Goal: Communication & Community: Answer question/provide support

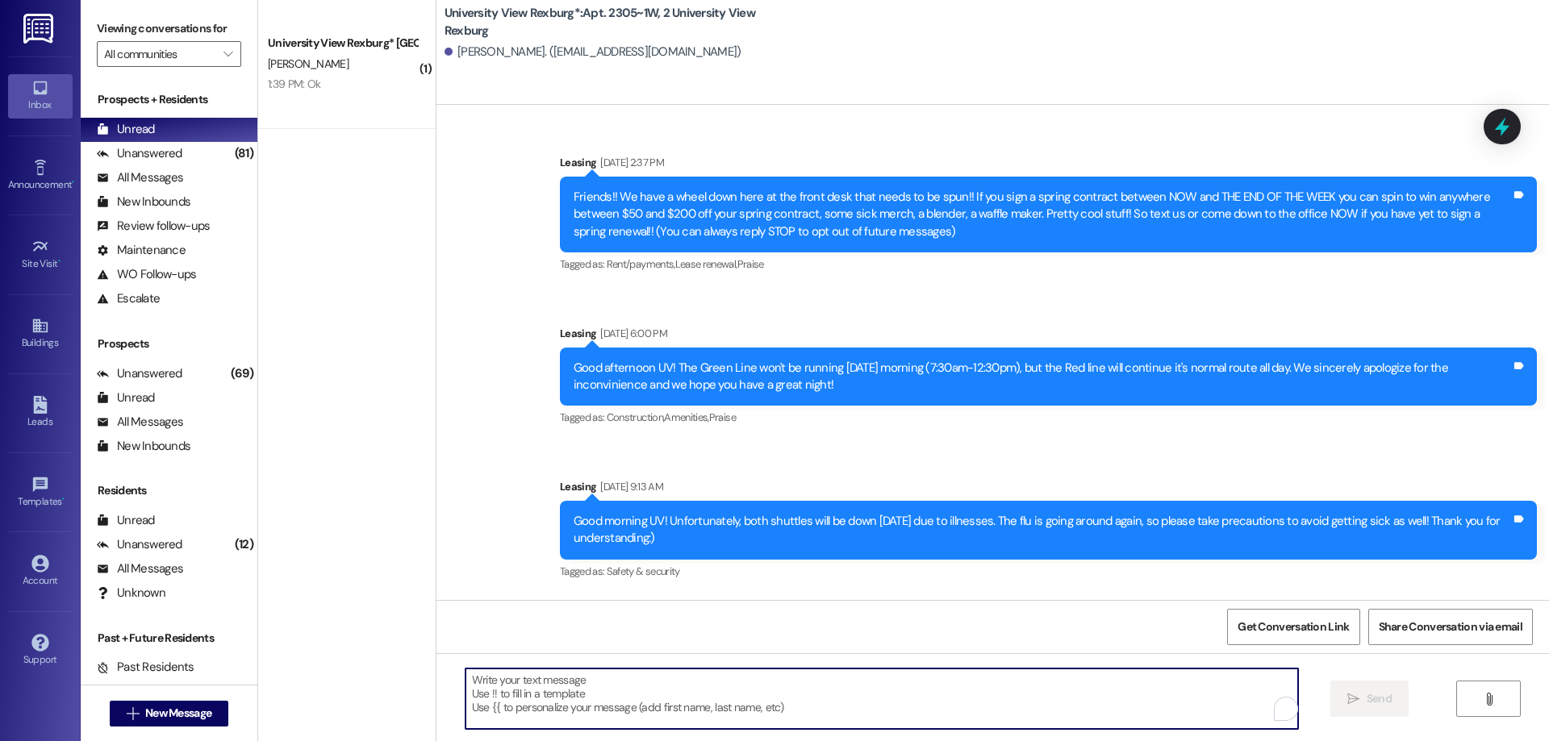
scroll to position [26007, 0]
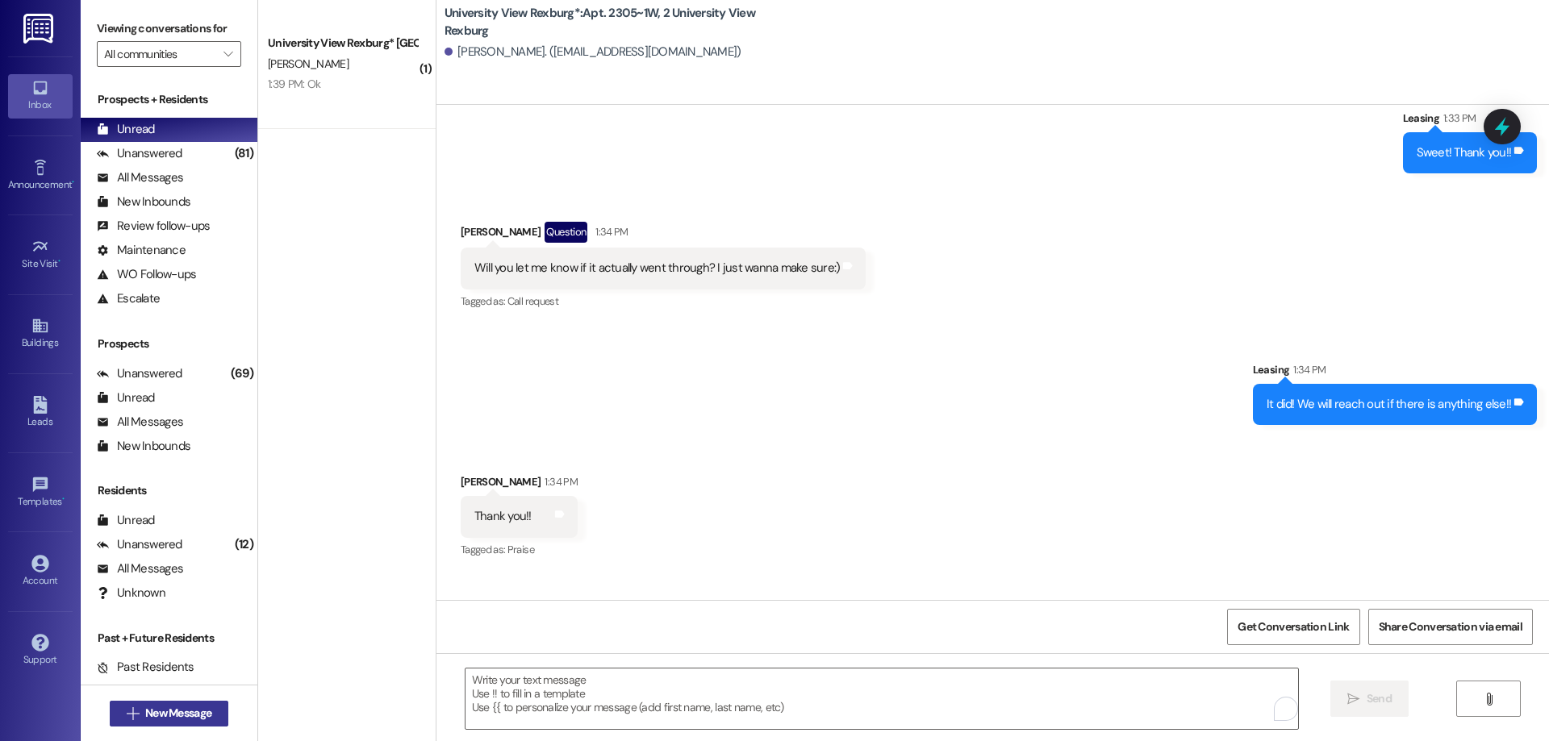
click at [186, 711] on span "New Message" at bounding box center [178, 713] width 66 height 17
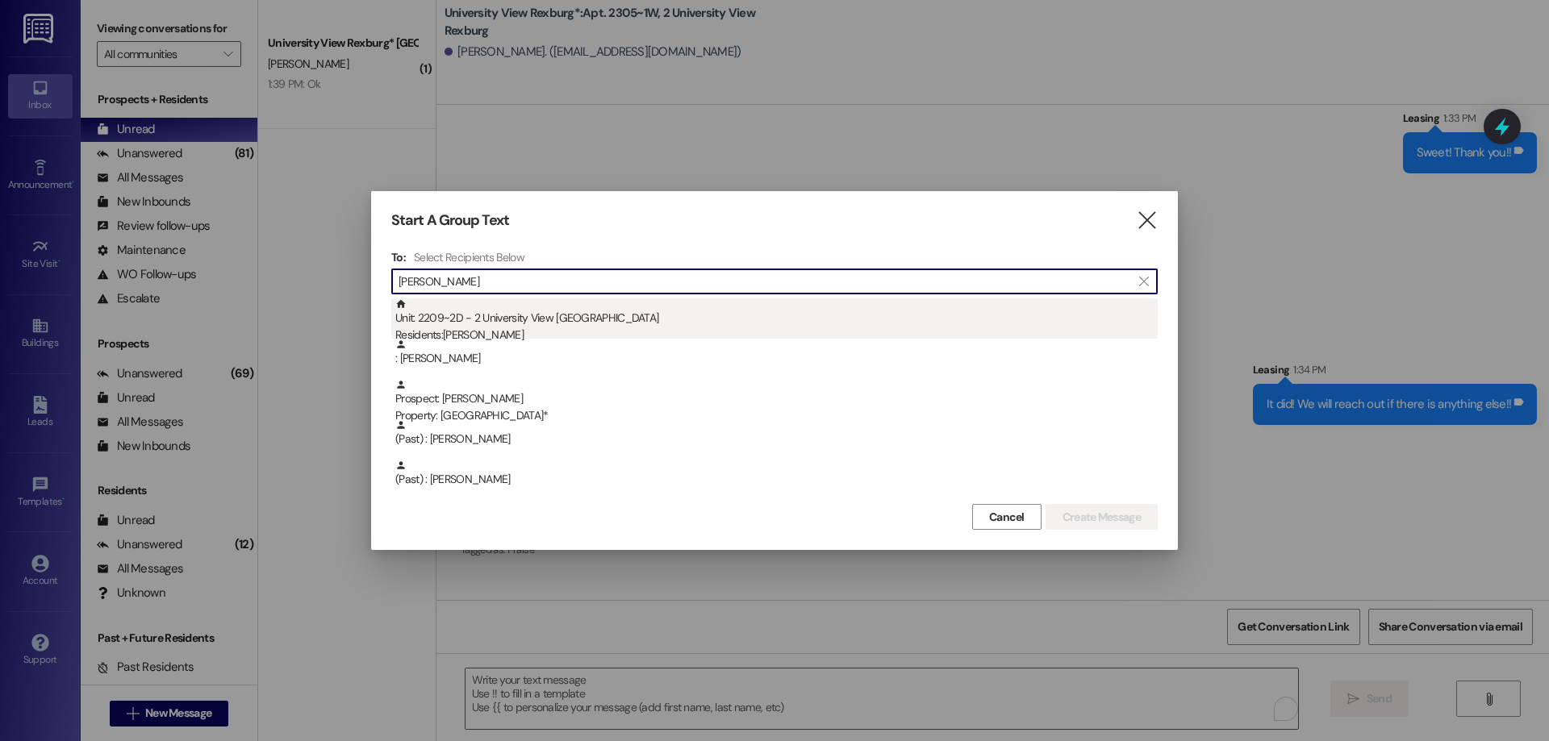
type input "[PERSON_NAME]"
click at [545, 321] on div "Unit: 2209~2D - 2 University View Rexburg Residents: [PERSON_NAME]" at bounding box center [776, 321] width 762 height 46
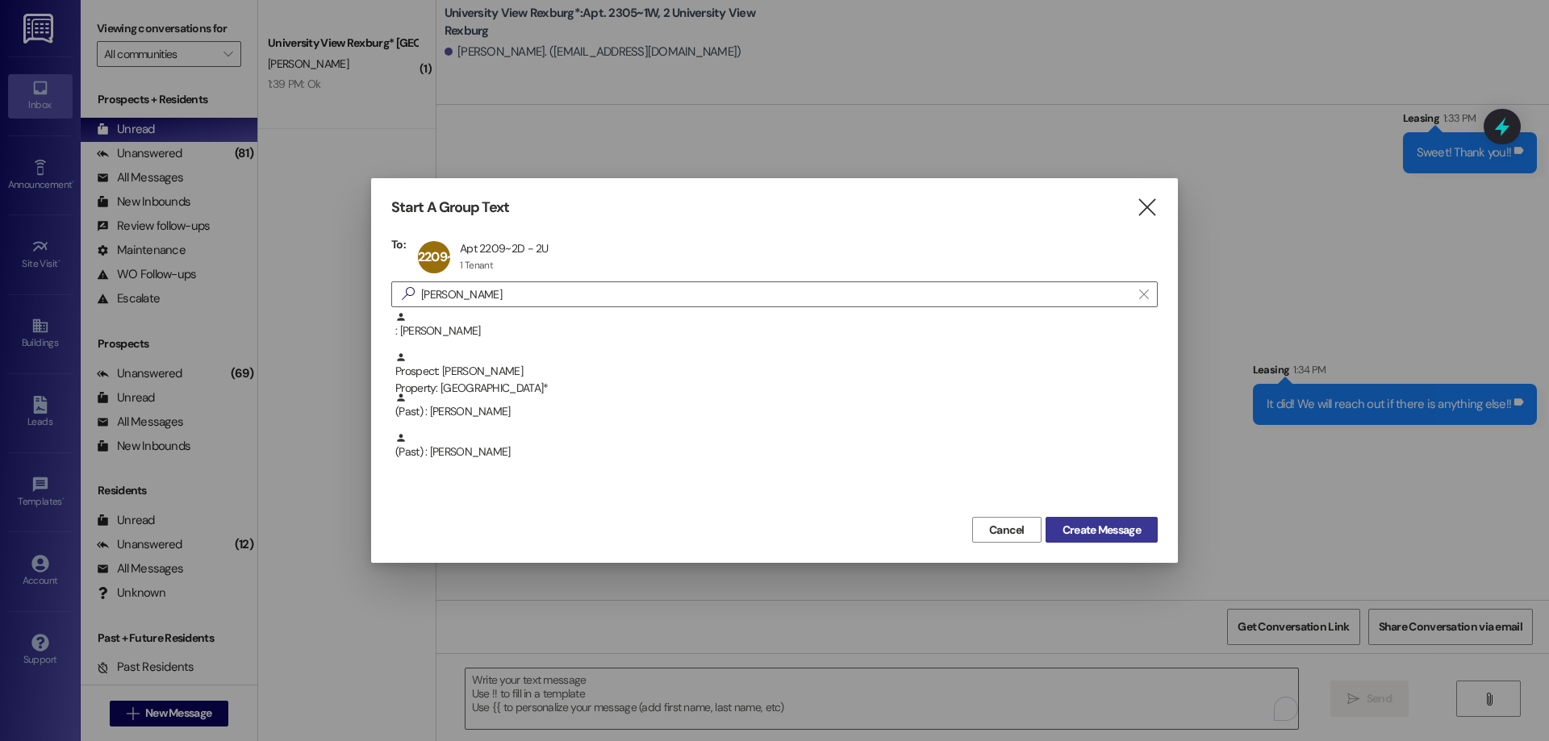
click at [1116, 530] on span "Create Message" at bounding box center [1101, 530] width 78 height 17
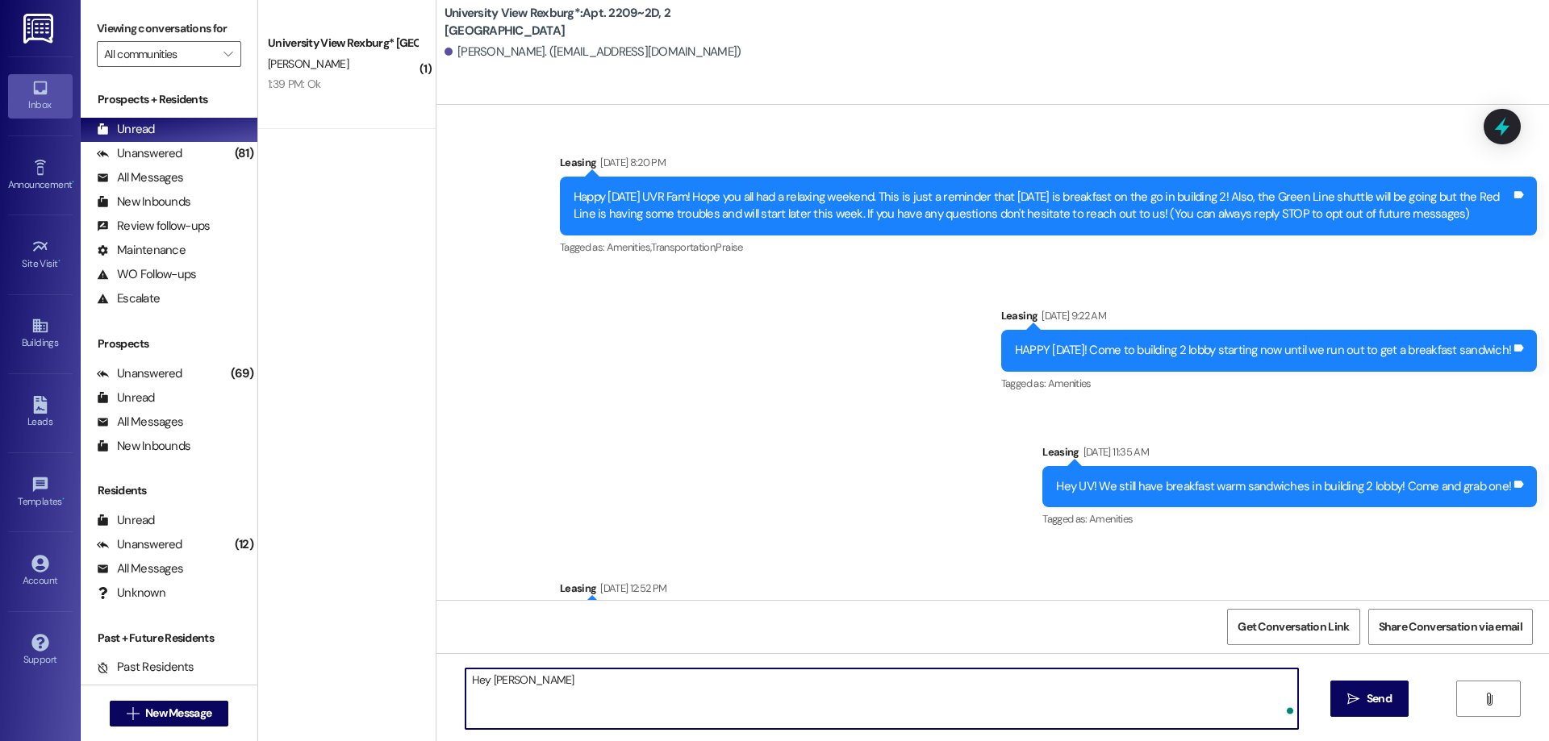
scroll to position [49001, 0]
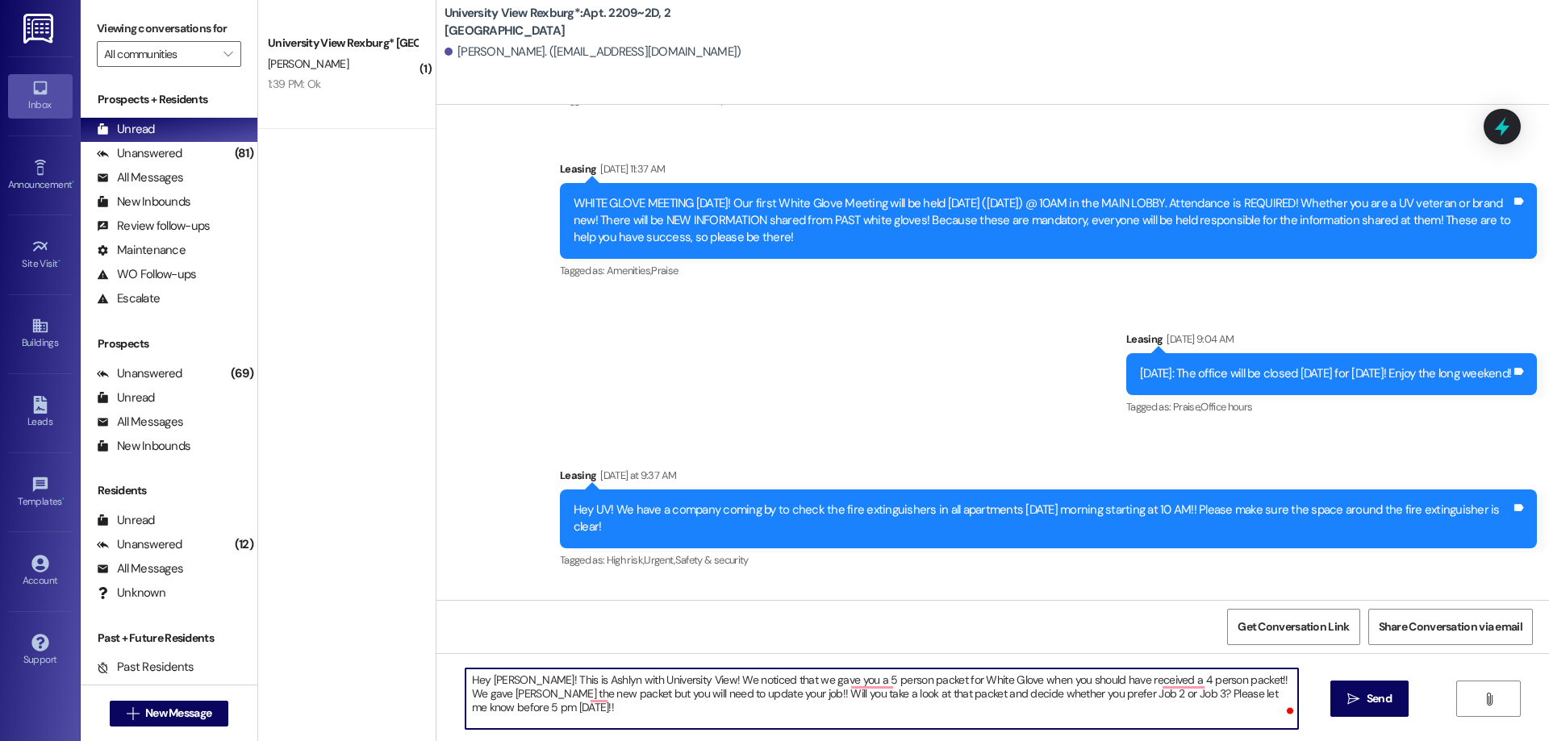
click at [524, 695] on textarea "Hey [PERSON_NAME]! This is Ashlyn with University View! We noticed that we gave…" at bounding box center [881, 699] width 833 height 61
type textarea "Hey [PERSON_NAME]! This is Ashlyn with University View! We noticed that we gave…"
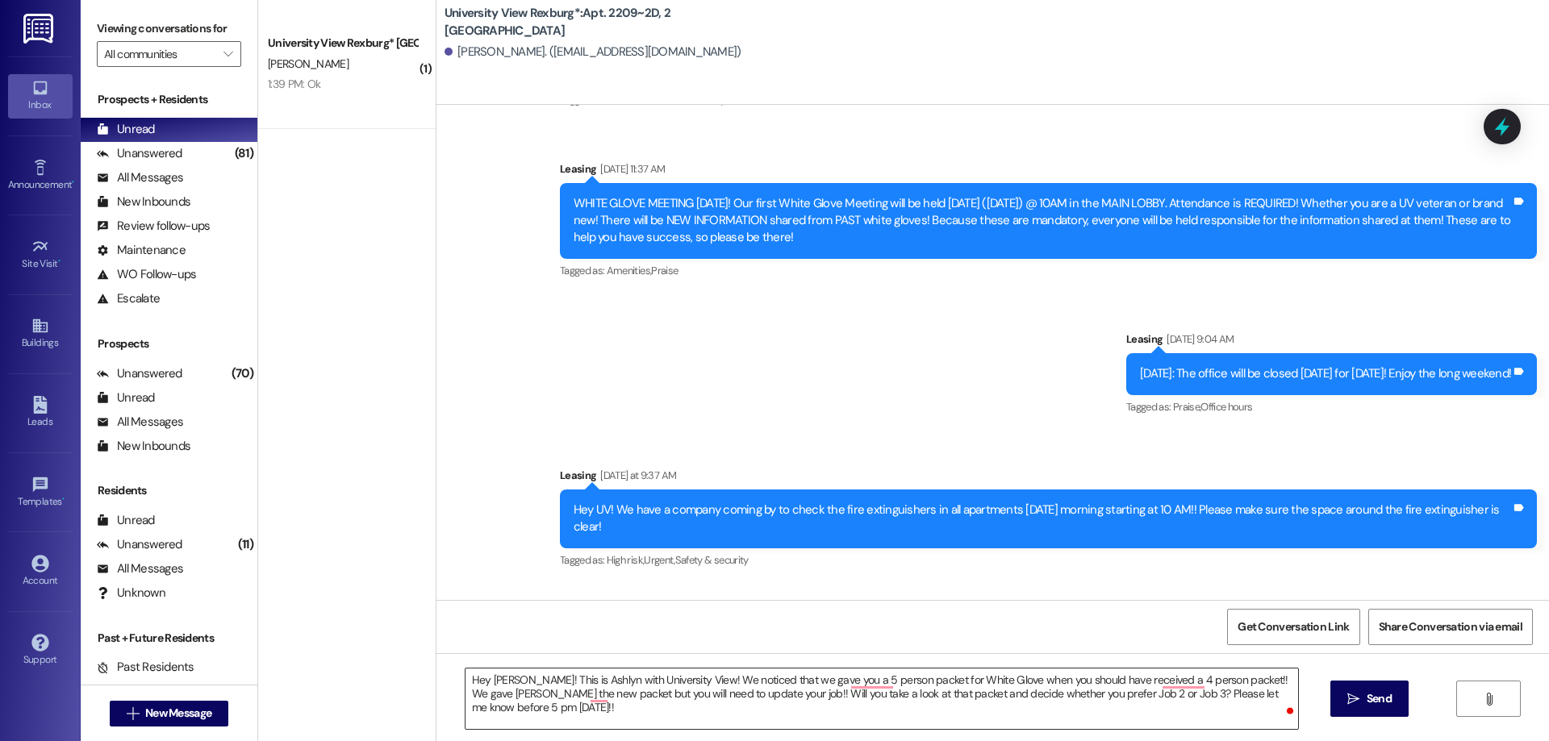
click at [604, 699] on textarea "Hey [PERSON_NAME]! This is Ashlyn with University View! We noticed that we gave…" at bounding box center [881, 699] width 833 height 61
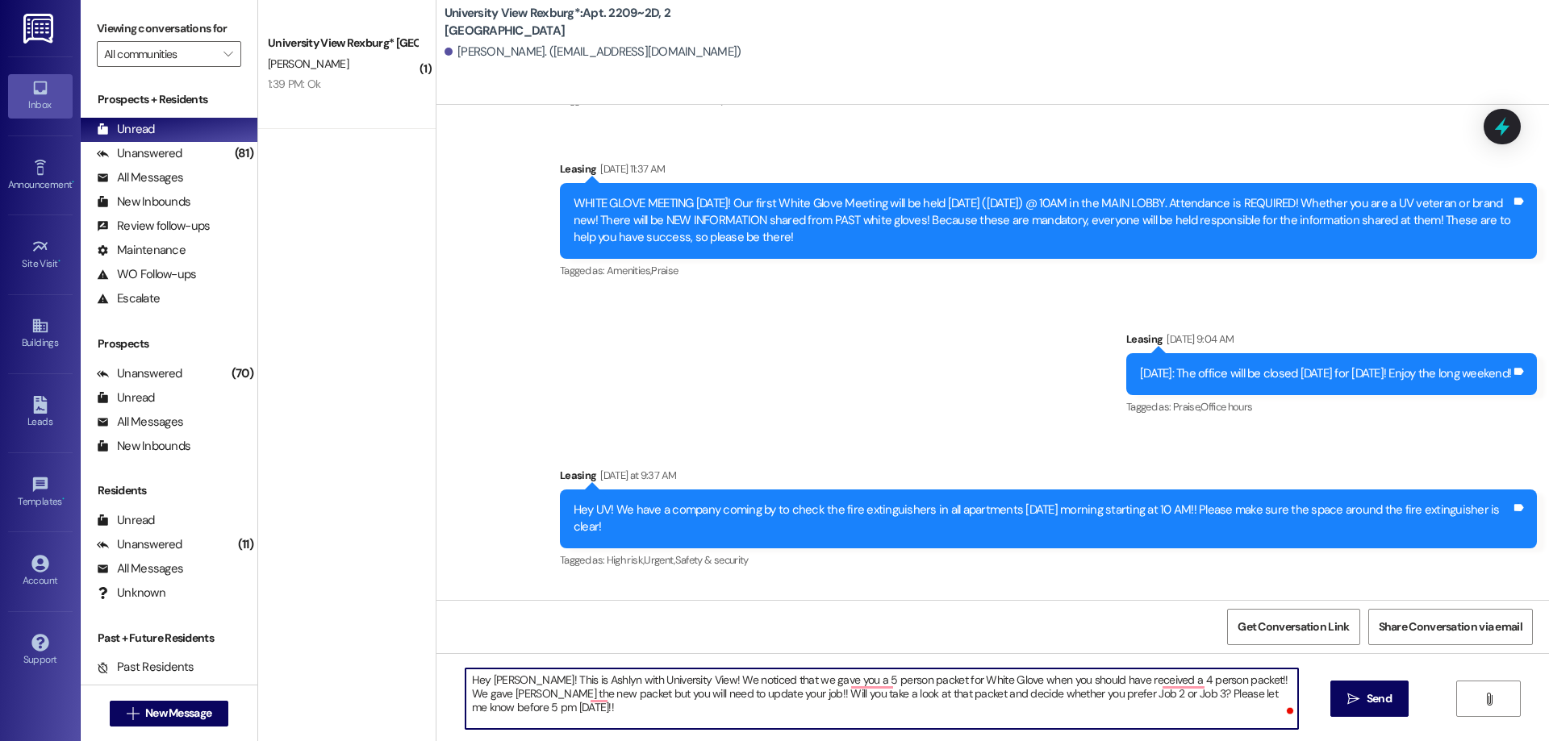
click at [594, 686] on textarea "Hey [PERSON_NAME]! This is Ashlyn with University View! We noticed that we gave…" at bounding box center [881, 699] width 833 height 61
click at [1363, 707] on span "Send" at bounding box center [1378, 699] width 31 height 17
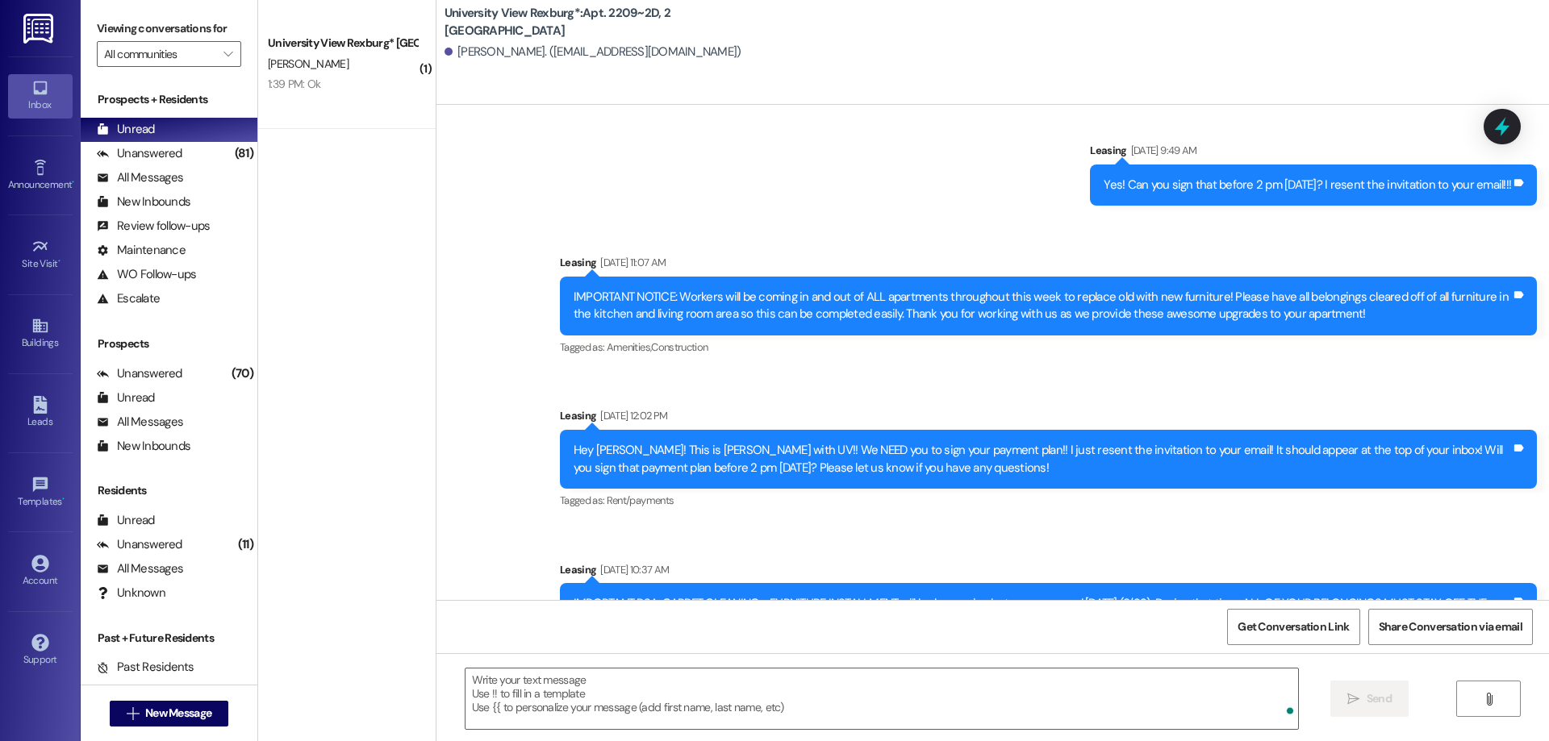
scroll to position [47793, 0]
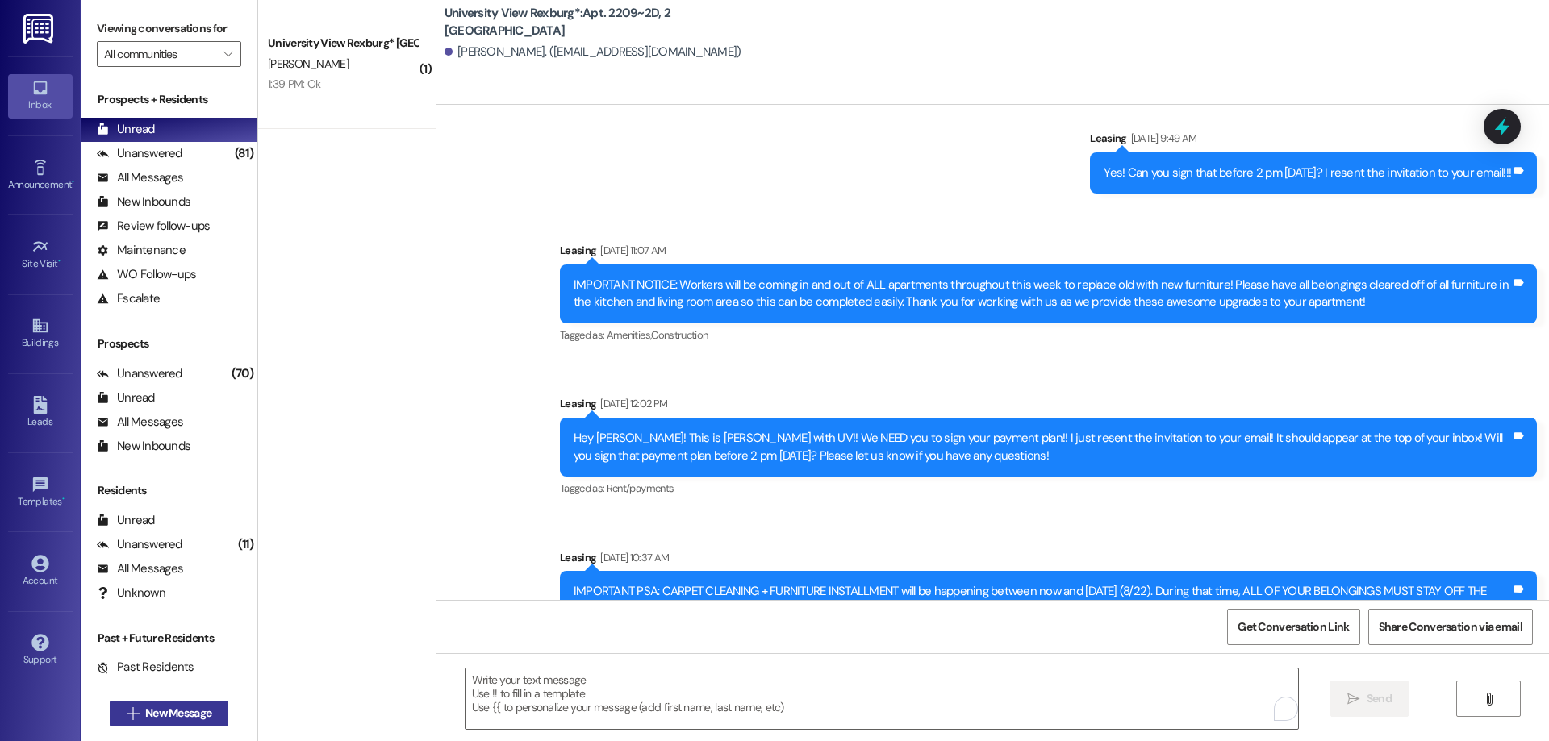
click at [154, 715] on span "New Message" at bounding box center [178, 713] width 66 height 17
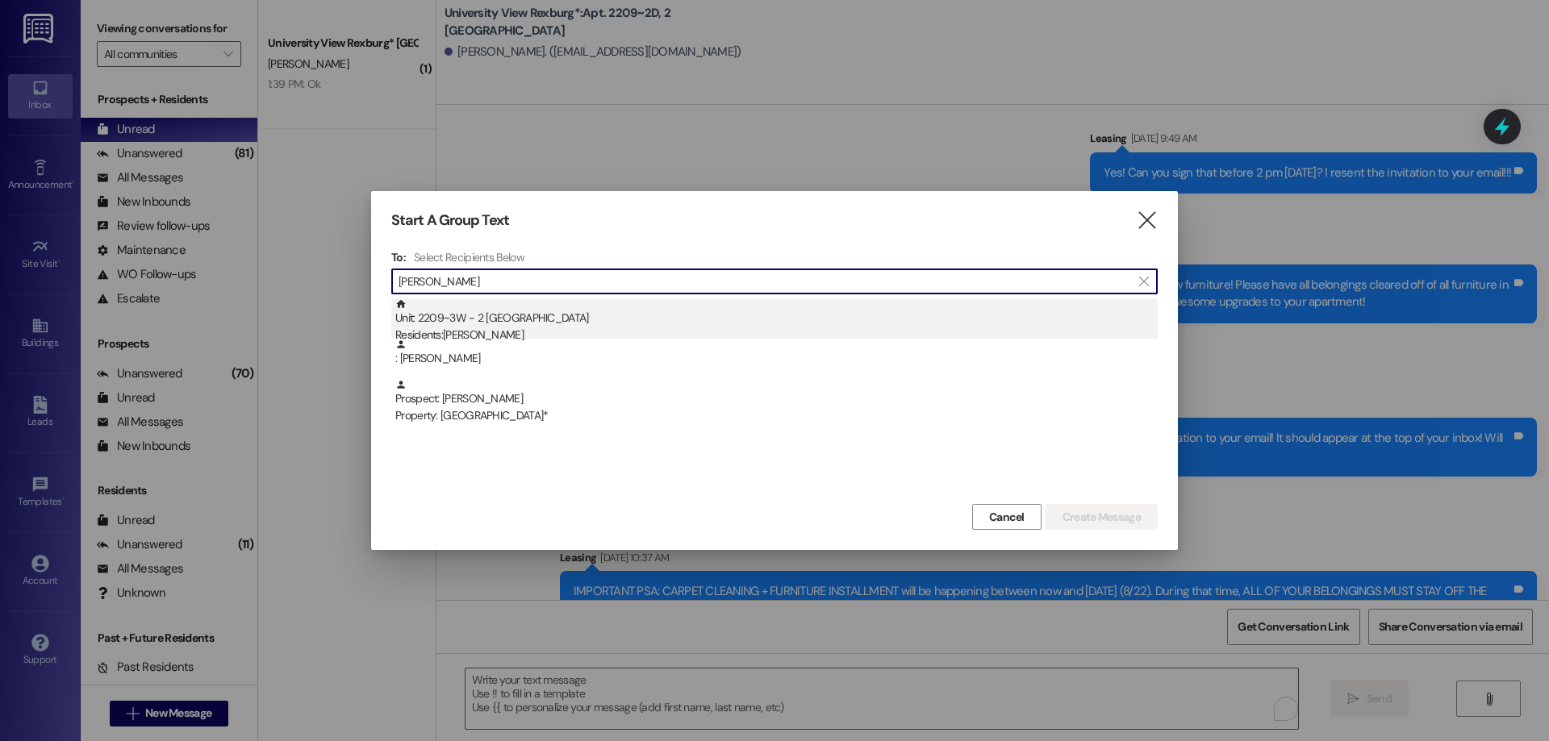
type input "[PERSON_NAME]"
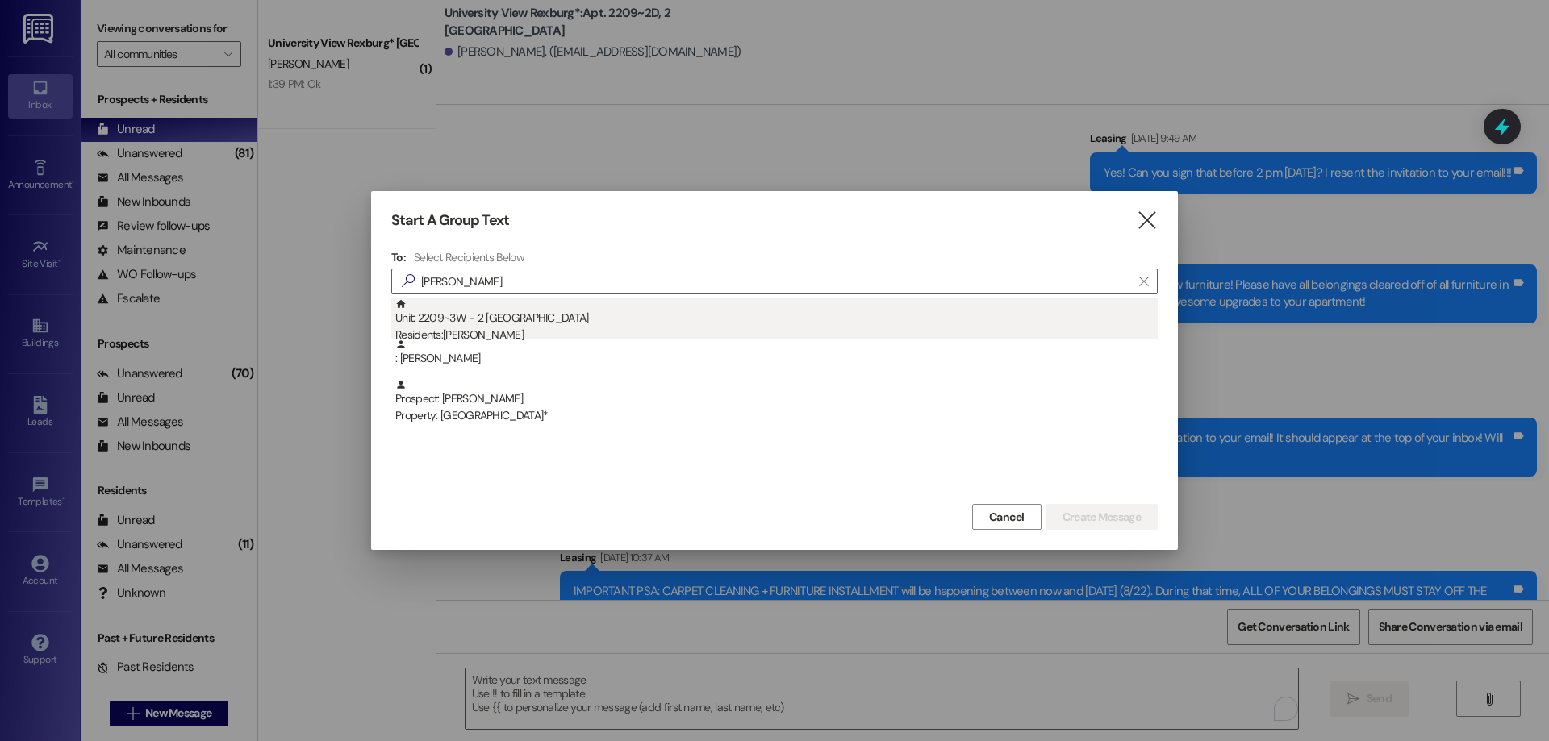
click at [452, 316] on div "Unit: 2209~3W - 2 University View Rexburg Residents: [PERSON_NAME]" at bounding box center [776, 321] width 762 height 46
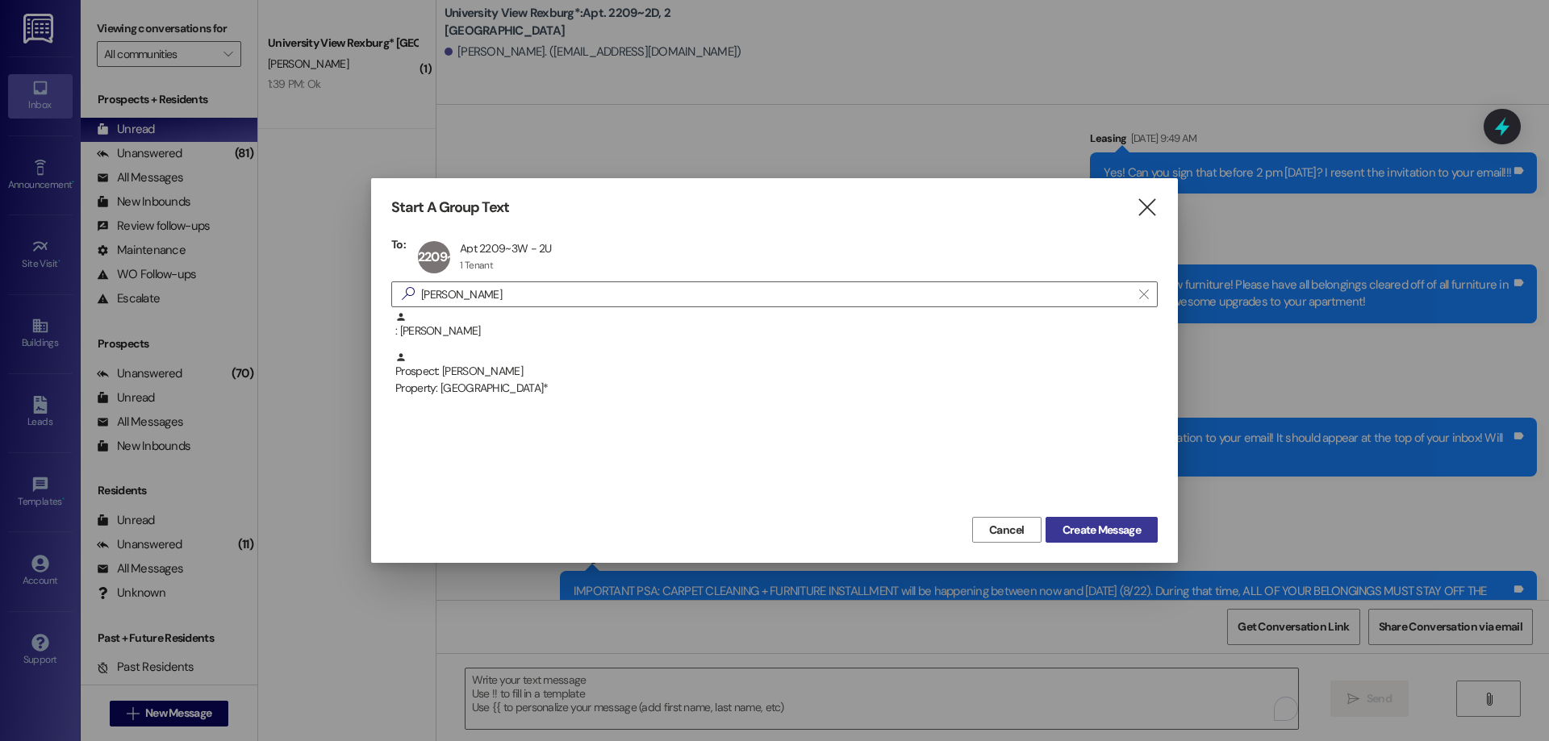
click at [1086, 535] on span "Create Message" at bounding box center [1101, 530] width 78 height 17
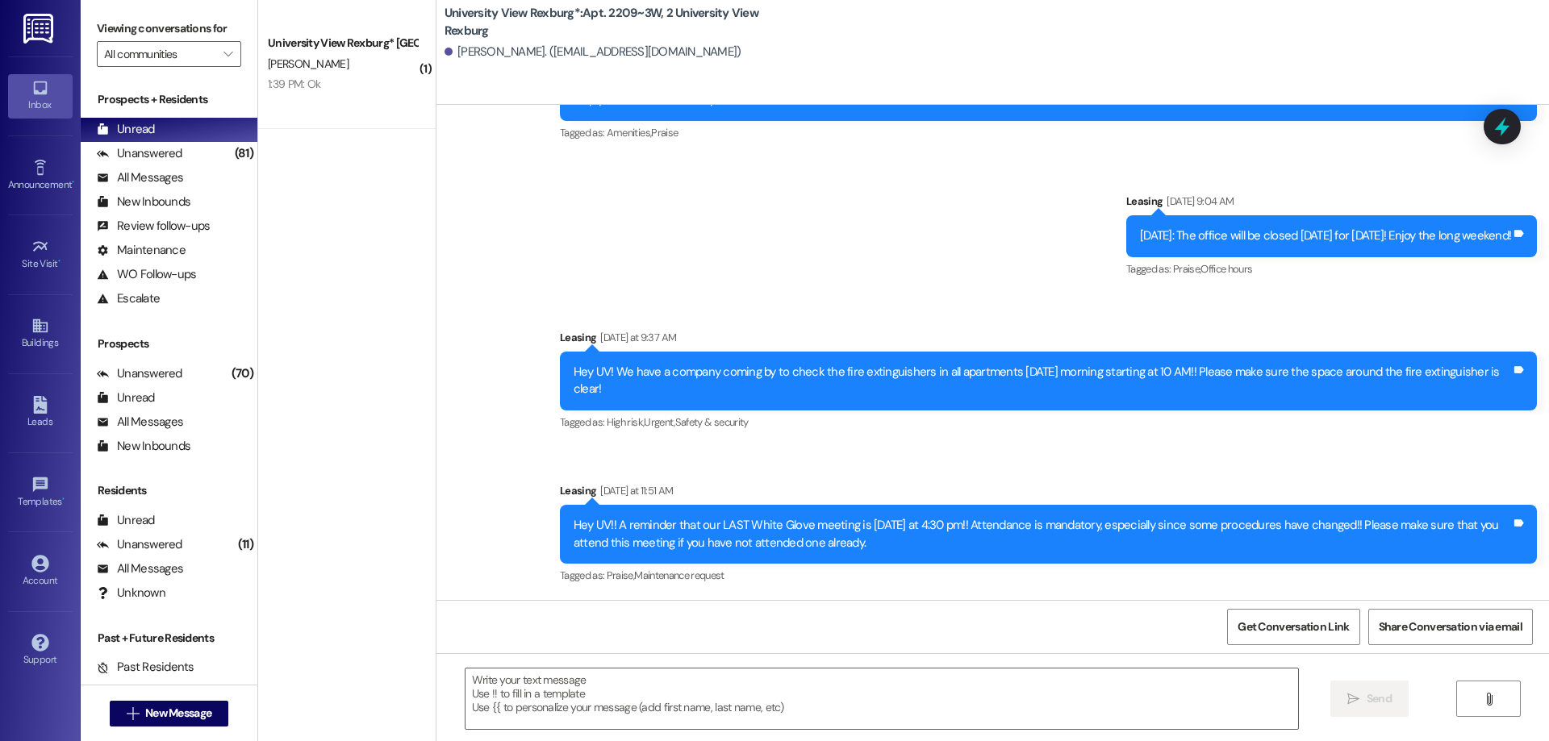
scroll to position [2116, 0]
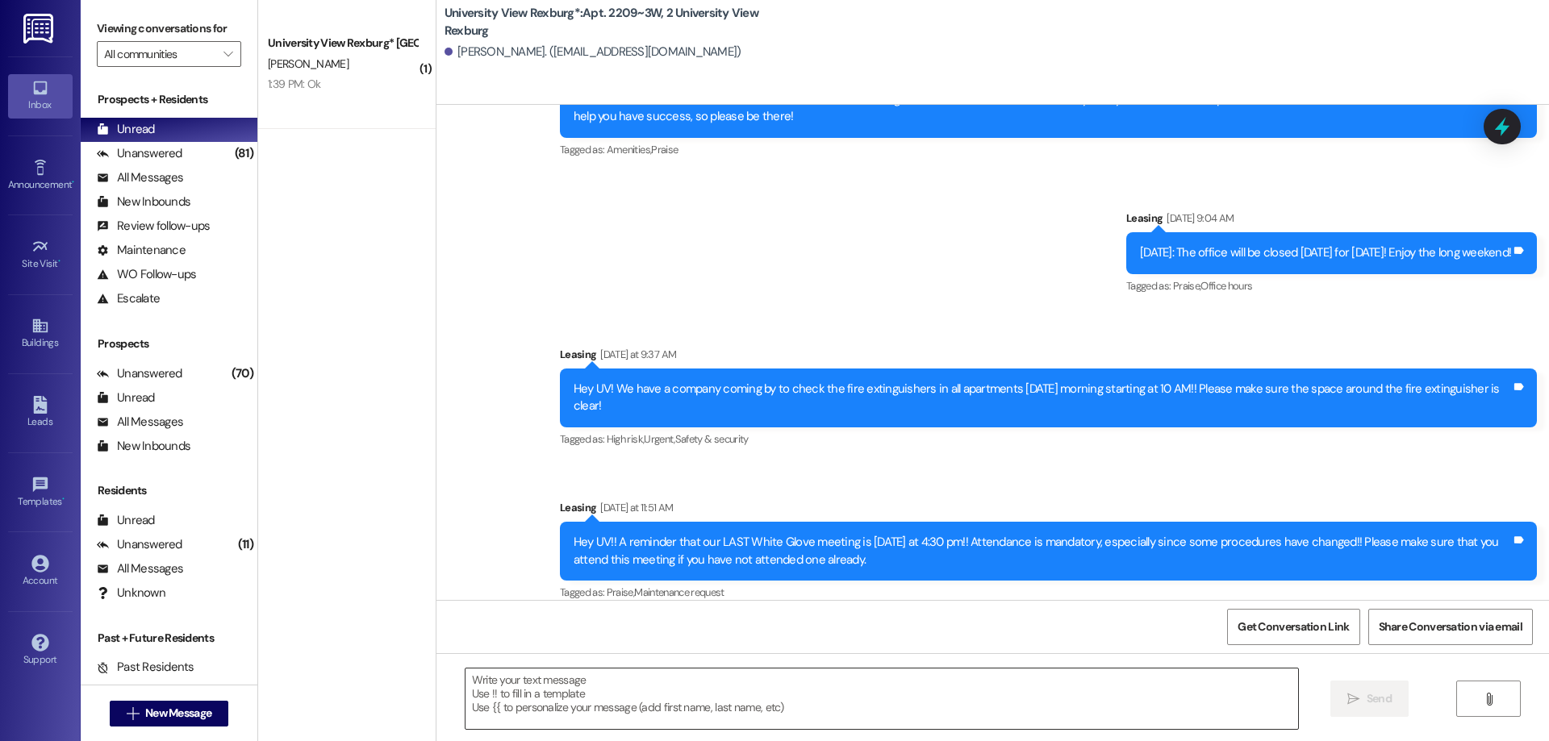
click at [607, 683] on textarea at bounding box center [881, 699] width 833 height 61
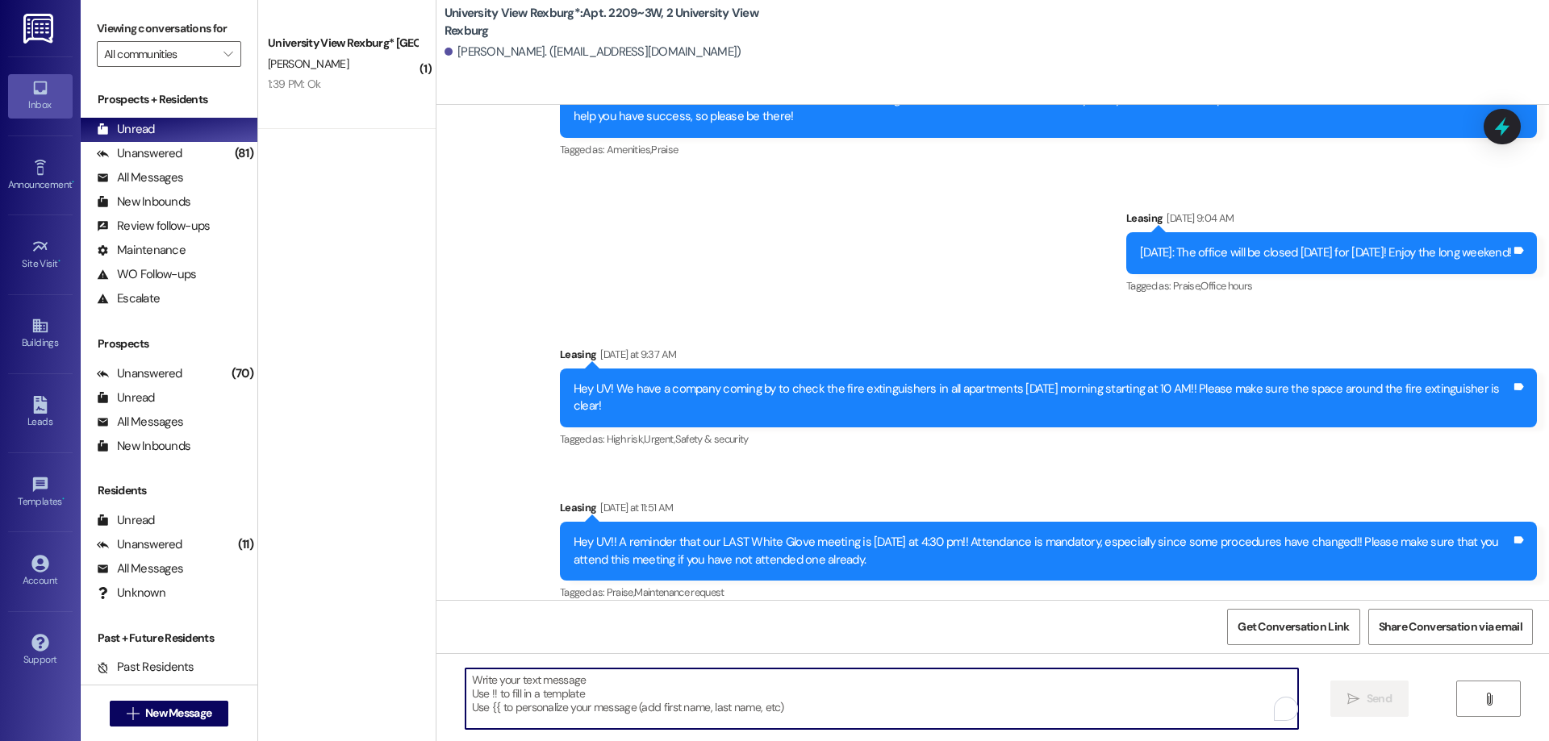
paste textarea "Hey [PERSON_NAME]! This is Ashlyn with University View! We noticed that we gave…"
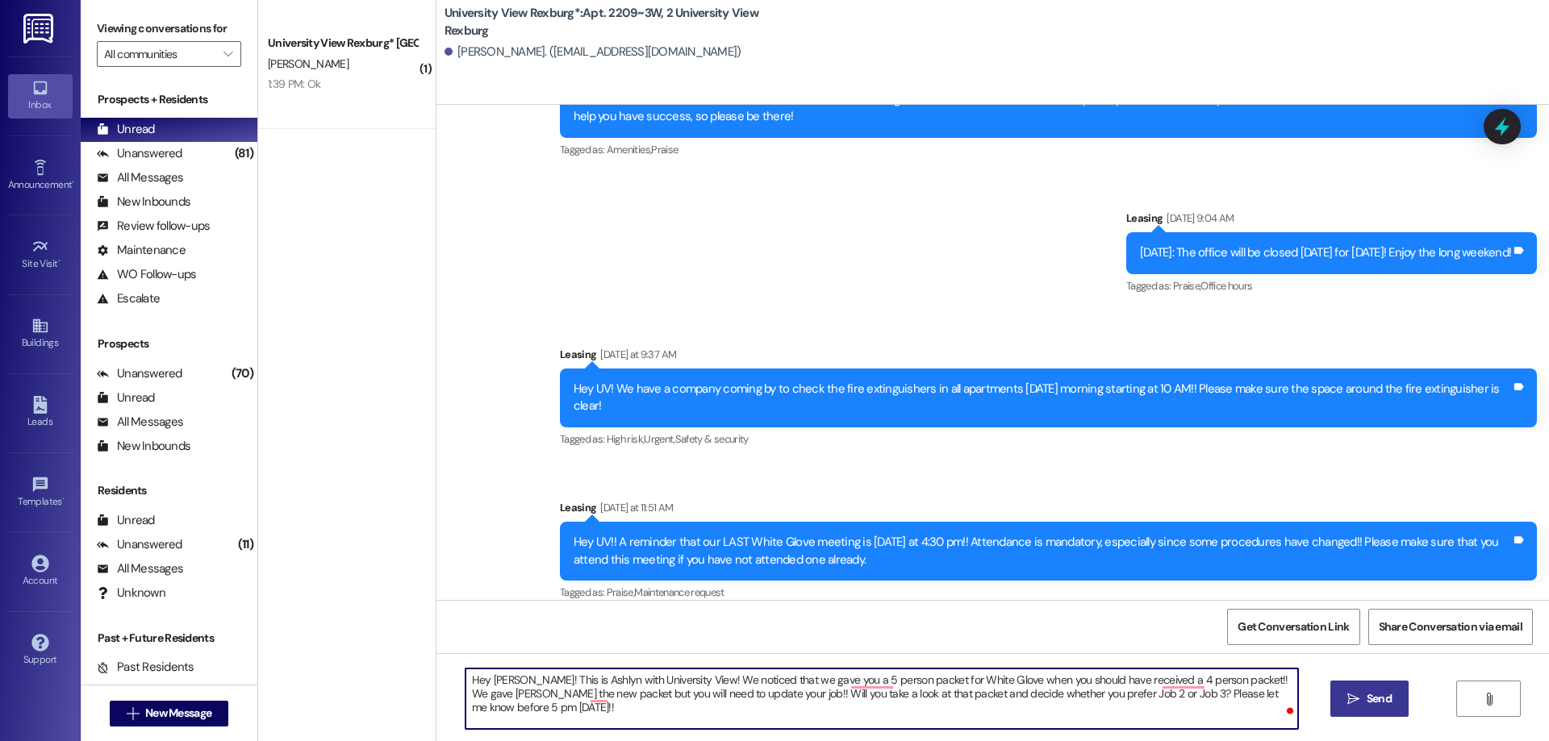
click at [524, 680] on textarea "Hey [PERSON_NAME]! This is Ashlyn with University View! We noticed that we gave…" at bounding box center [881, 699] width 833 height 61
type textarea "Hey [PERSON_NAME]! This is Ashlyn with University View! We noticed that we gave…"
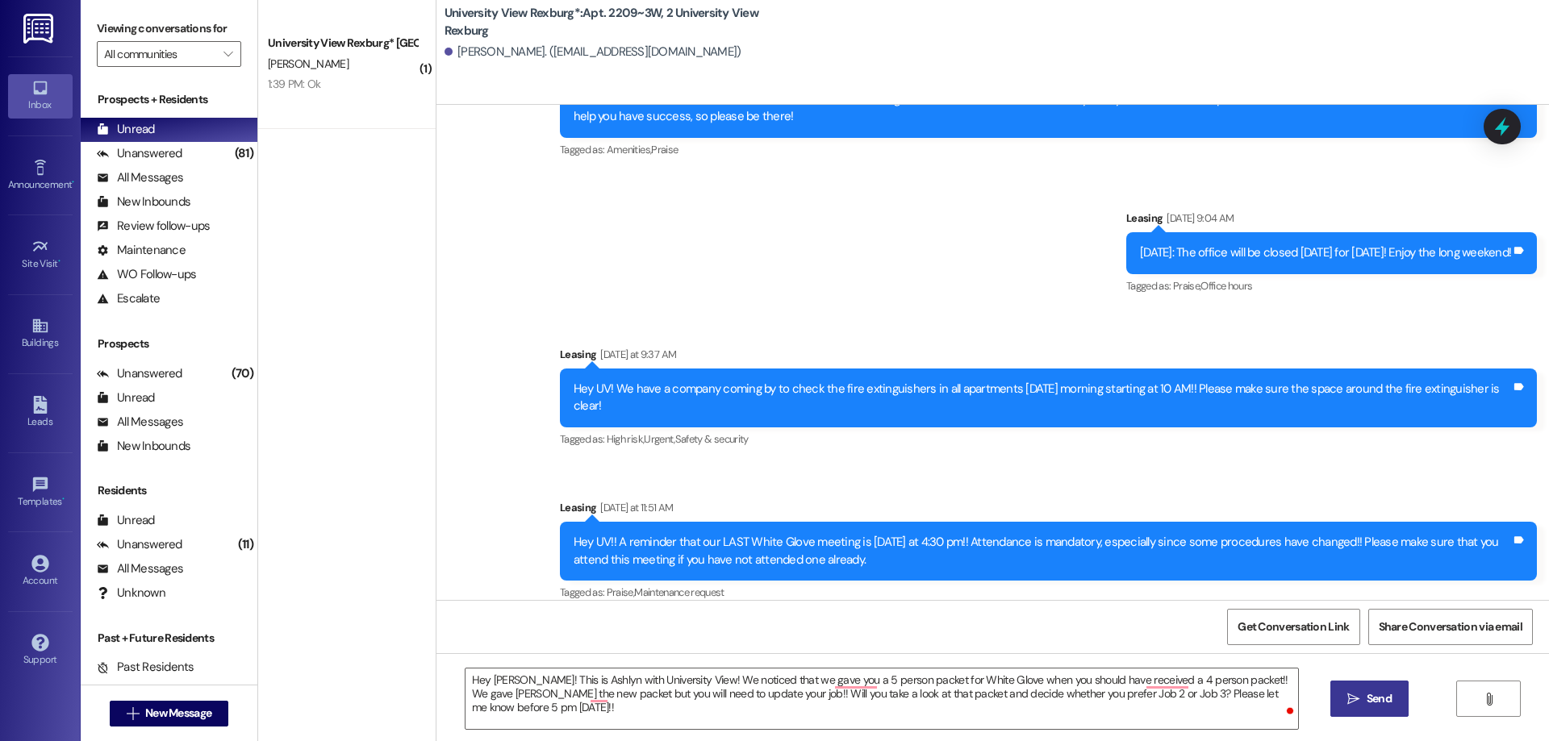
click at [1367, 695] on span "Send" at bounding box center [1379, 699] width 25 height 17
